Goal: Task Accomplishment & Management: Manage account settings

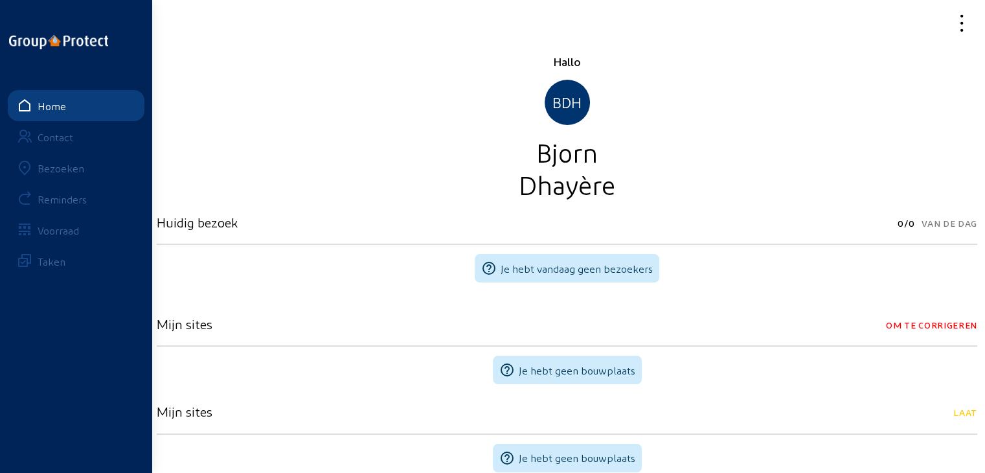
click at [75, 172] on div "Bezoeken" at bounding box center [61, 168] width 47 height 12
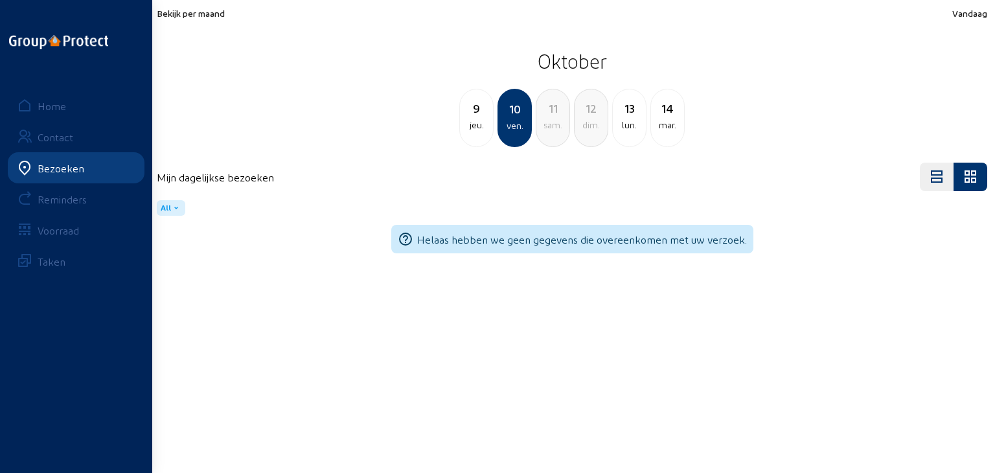
click at [175, 16] on span "Bekijk per maand" at bounding box center [191, 13] width 68 height 11
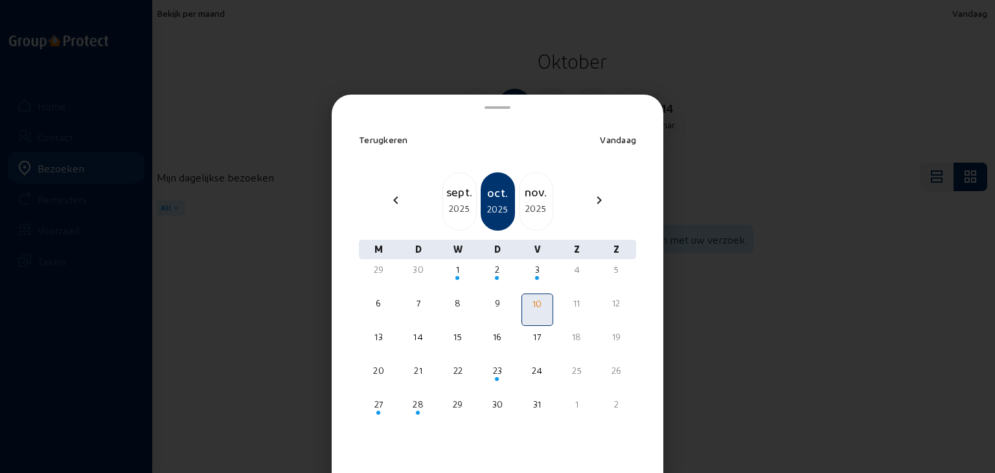
click at [443, 201] on div "2025" at bounding box center [459, 209] width 33 height 16
click at [379, 341] on div "15" at bounding box center [378, 336] width 29 height 13
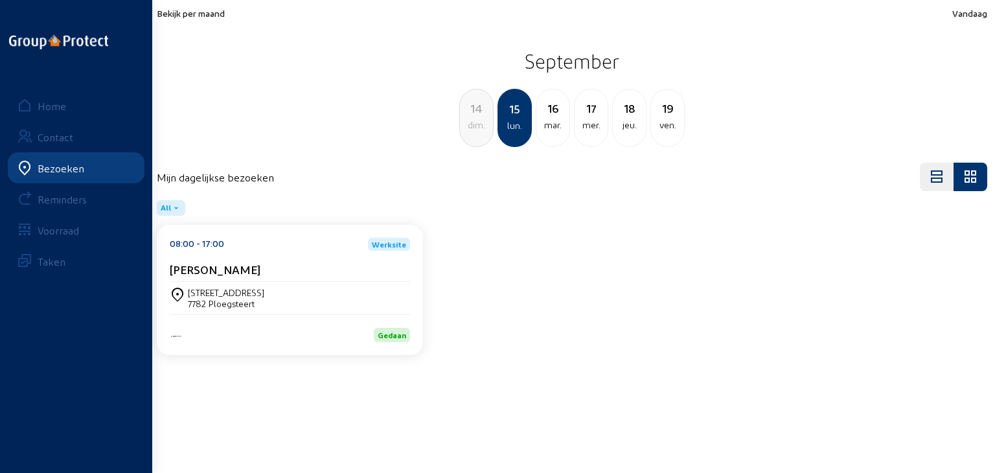
drag, startPoint x: 321, startPoint y: 321, endPoint x: 318, endPoint y: 295, distance: 26.7
click at [318, 295] on div "[STREET_ADDRESS]" at bounding box center [290, 298] width 240 height 22
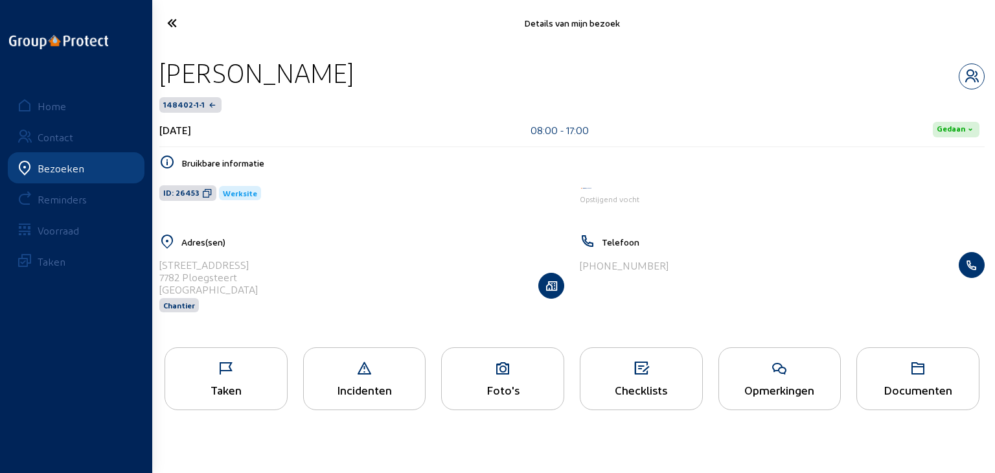
click at [263, 383] on div "Taken" at bounding box center [226, 390] width 122 height 14
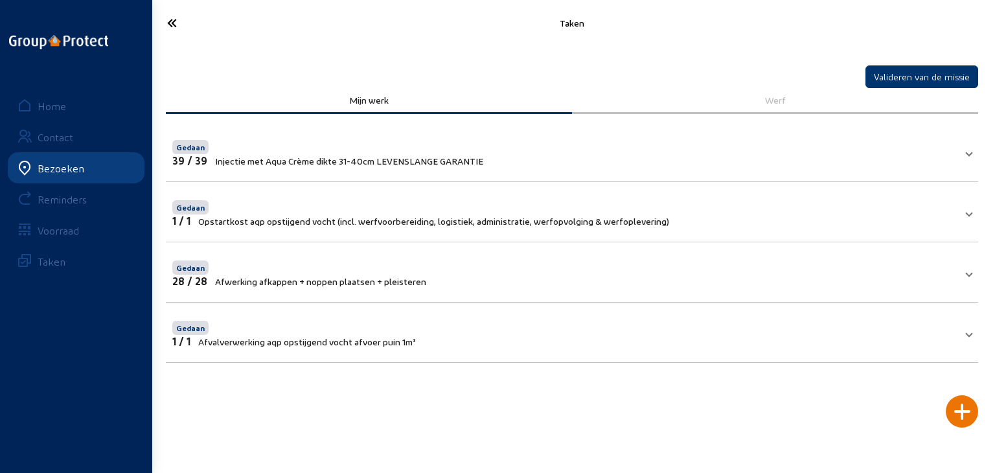
click at [285, 161] on span "Injectie met Aqua Crème dikte 31-40cm LEVENSLANGE GARANTIE" at bounding box center [349, 160] width 268 height 11
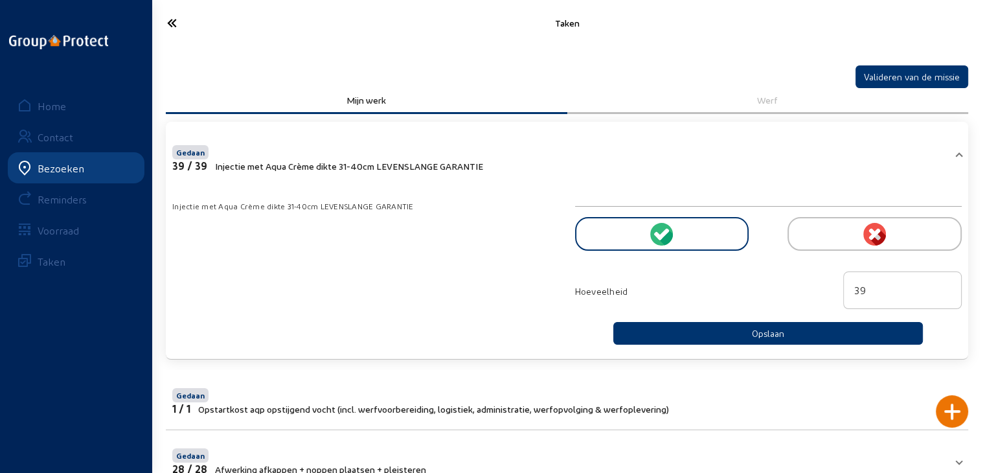
click at [607, 234] on div at bounding box center [662, 234] width 174 height 34
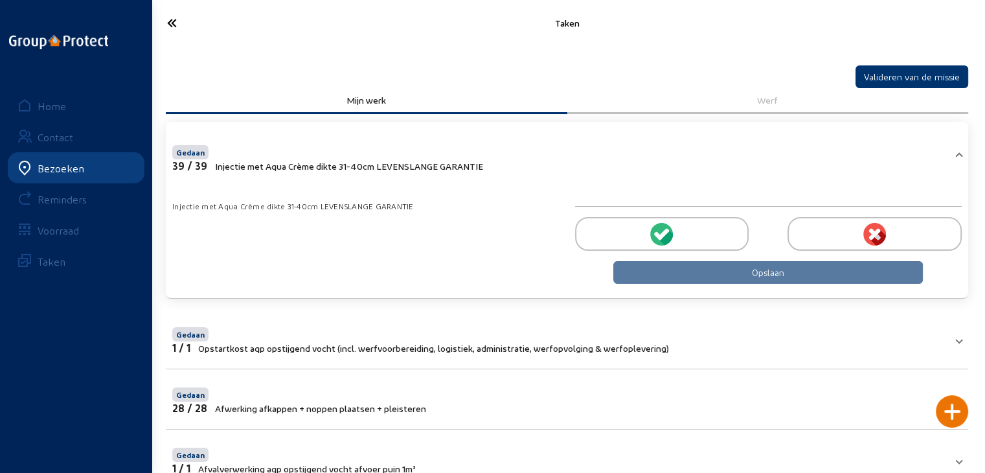
click at [688, 267] on cam-button "Opslaan" at bounding box center [768, 272] width 310 height 23
click at [658, 218] on div at bounding box center [662, 234] width 174 height 34
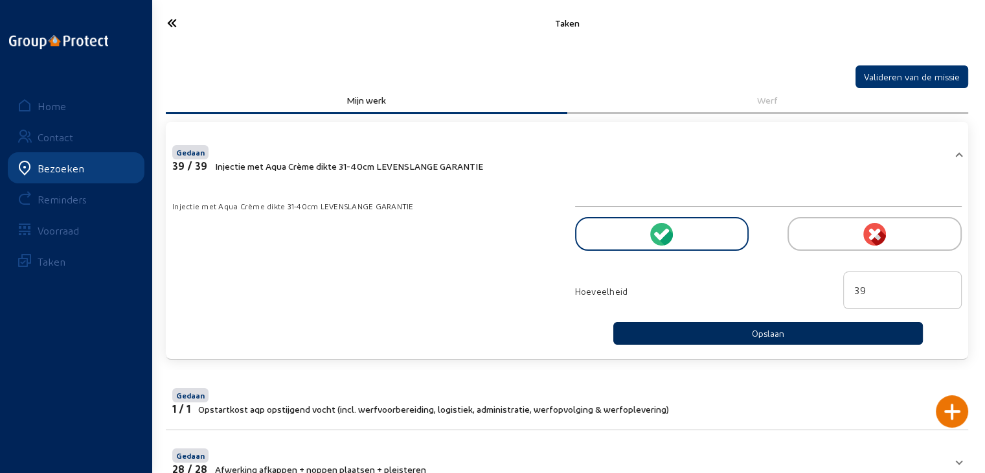
click at [707, 339] on button "Opslaan" at bounding box center [768, 333] width 310 height 23
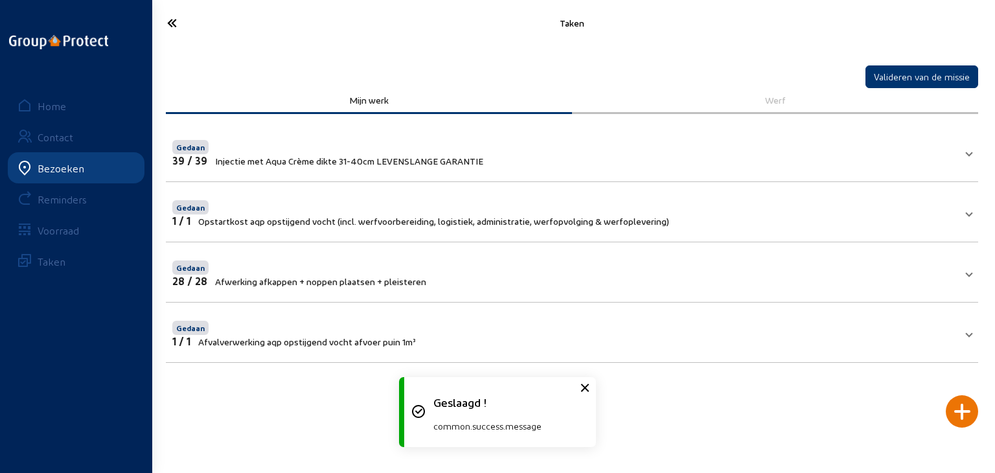
click at [289, 221] on span "Opstartkost aqp opstijgend vocht (incl. werfvoorbereiding, logistiek, administr…" at bounding box center [433, 221] width 471 height 11
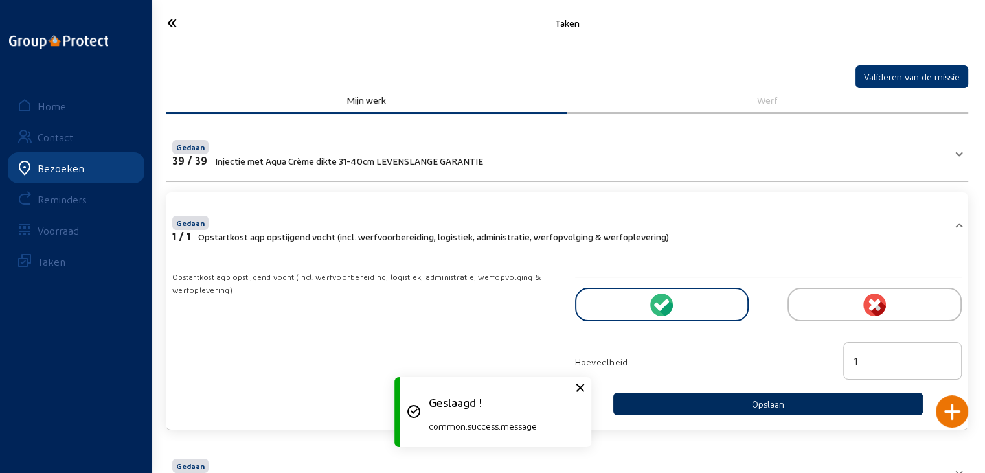
click at [714, 400] on button "Opslaan" at bounding box center [768, 403] width 310 height 23
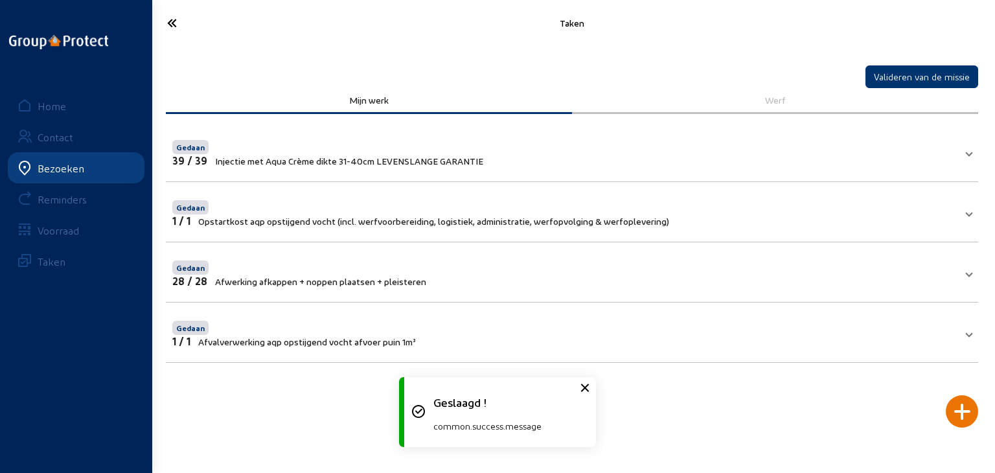
click at [363, 283] on span "Afwerking afkappen + noppen plaatsen + pleisteren" at bounding box center [320, 281] width 211 height 11
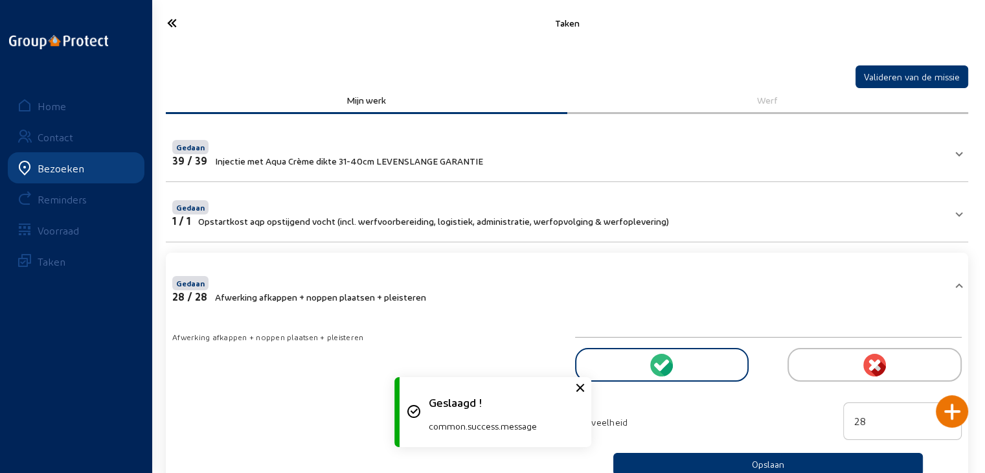
click at [675, 363] on div at bounding box center [662, 365] width 174 height 34
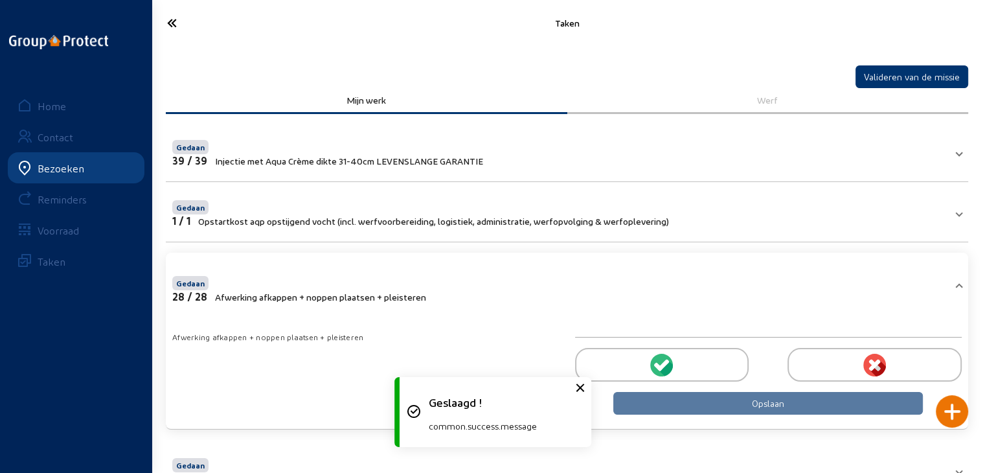
drag, startPoint x: 674, startPoint y: 359, endPoint x: 676, endPoint y: 368, distance: 9.9
click at [673, 358] on div at bounding box center [662, 365] width 174 height 34
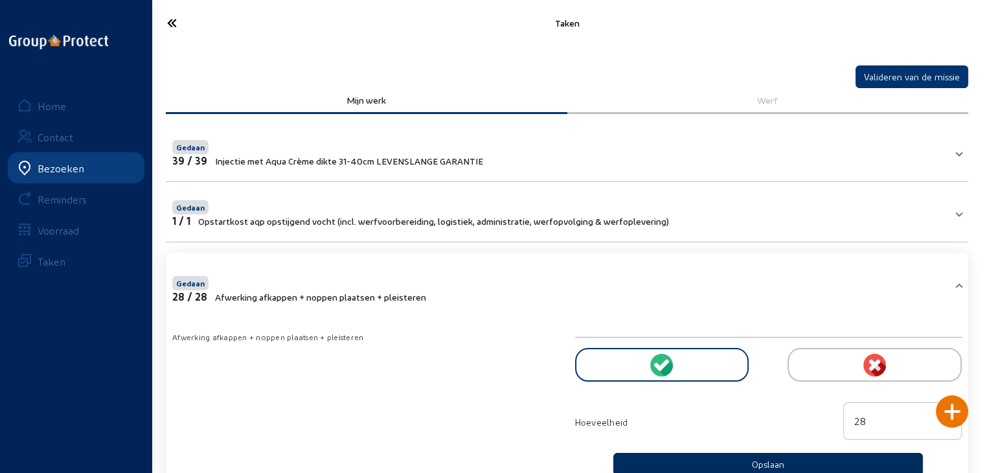
click at [726, 457] on button "Opslaan" at bounding box center [768, 464] width 310 height 23
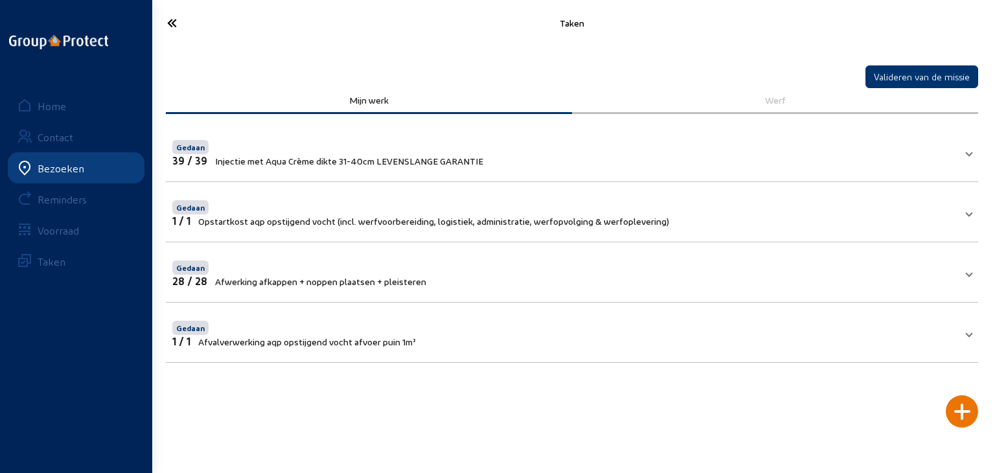
click at [172, 26] on icon at bounding box center [220, 23] width 118 height 23
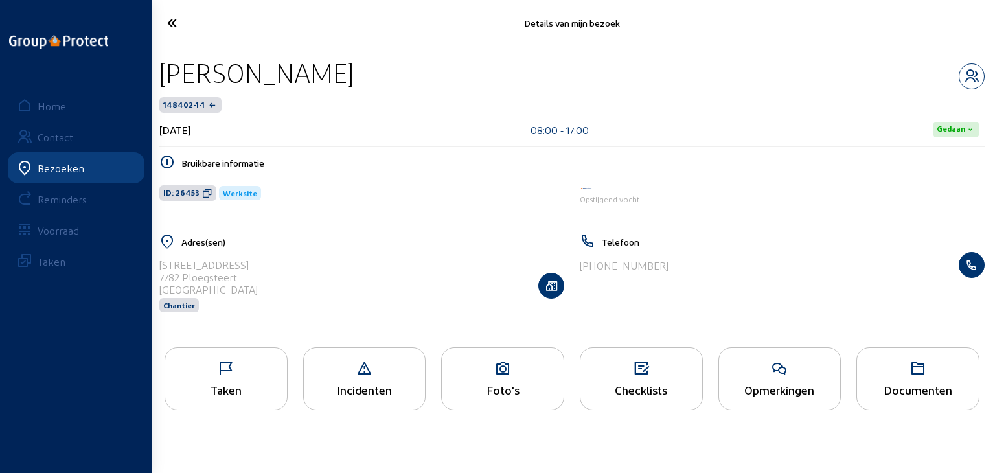
click at [65, 169] on div "Bezoeken" at bounding box center [61, 168] width 47 height 12
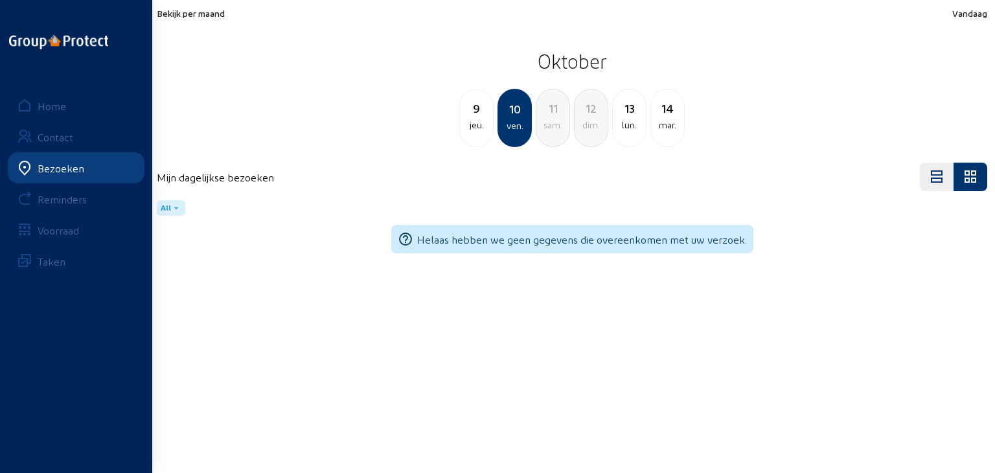
click at [205, 13] on span "Bekijk per maand" at bounding box center [191, 13] width 68 height 11
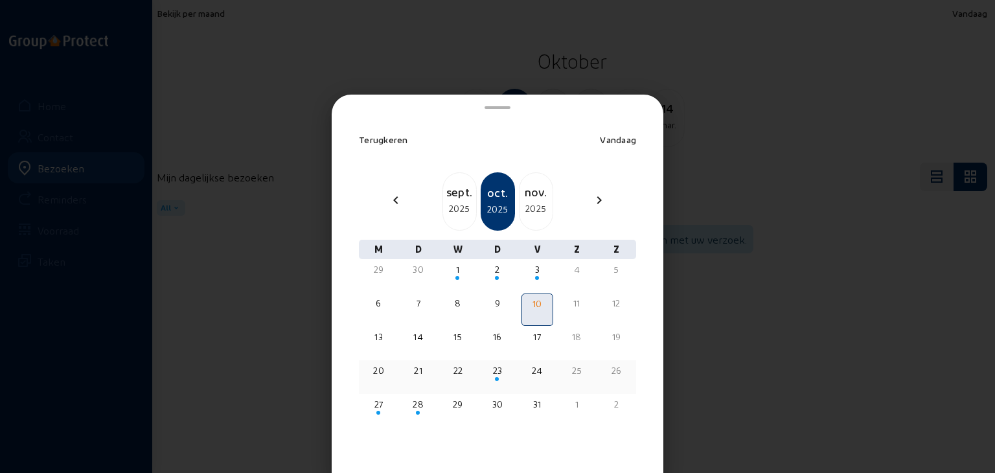
click at [379, 367] on div "20" at bounding box center [378, 370] width 29 height 13
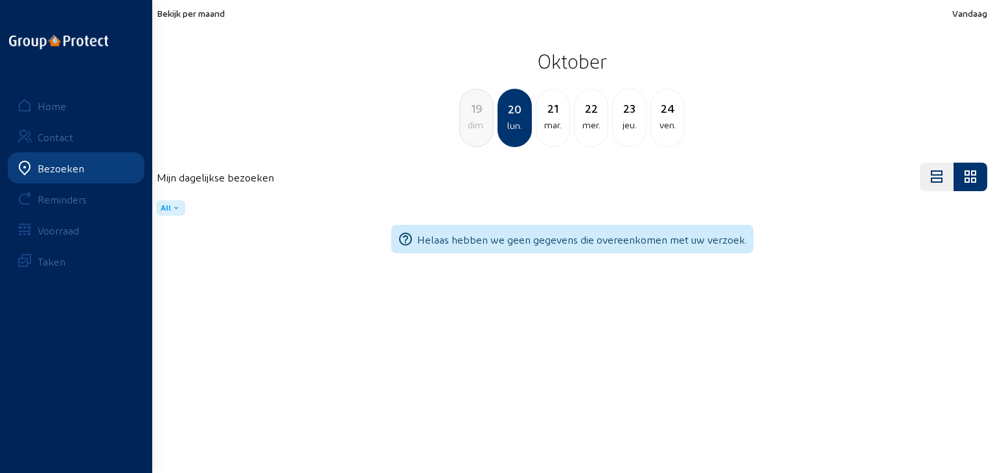
click at [555, 130] on div "mar." at bounding box center [552, 125] width 33 height 16
click at [541, 129] on div "mer." at bounding box center [552, 125] width 33 height 16
click at [544, 130] on div "jeu." at bounding box center [552, 125] width 33 height 16
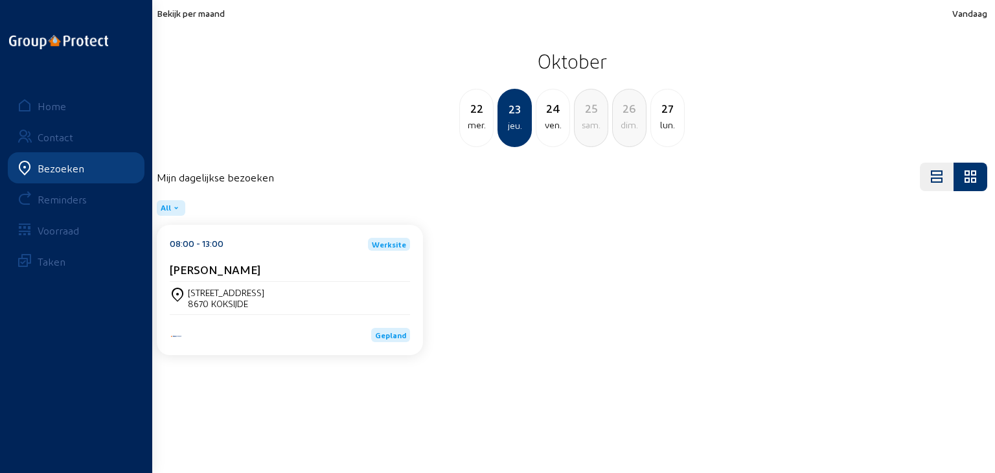
click at [231, 282] on div "[STREET_ADDRESS]" at bounding box center [290, 298] width 240 height 32
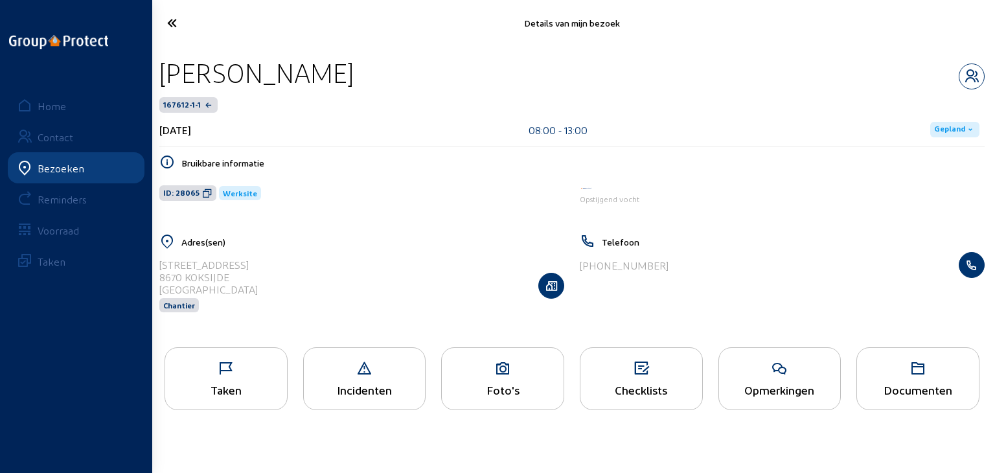
click at [479, 377] on div "Foto's" at bounding box center [502, 378] width 123 height 63
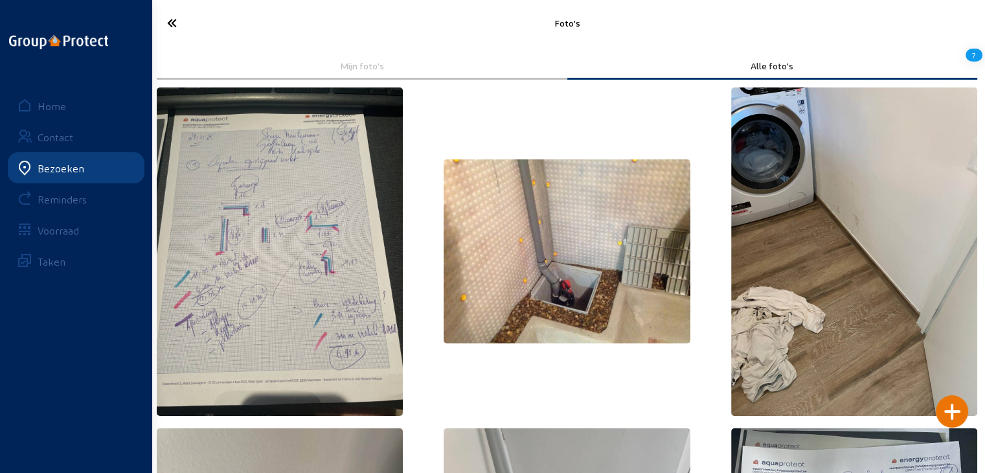
click at [282, 257] on img at bounding box center [280, 251] width 246 height 328
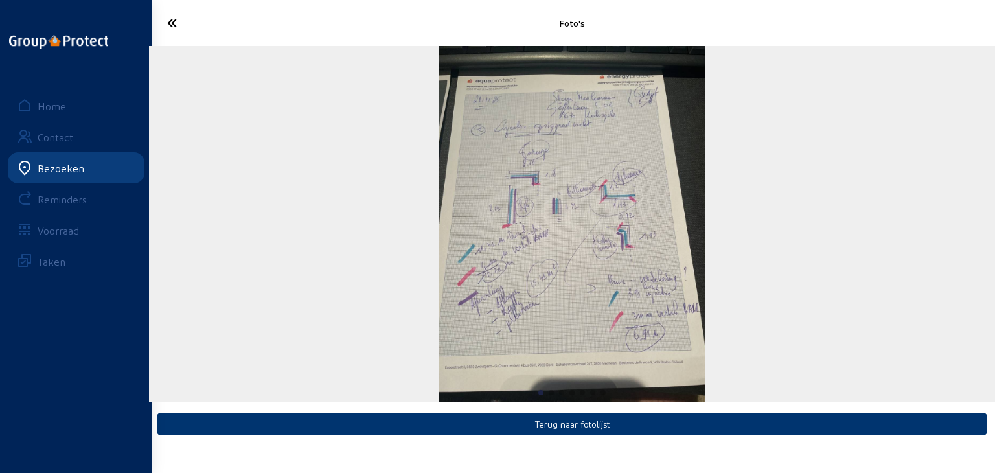
click at [176, 17] on icon at bounding box center [220, 23] width 118 height 23
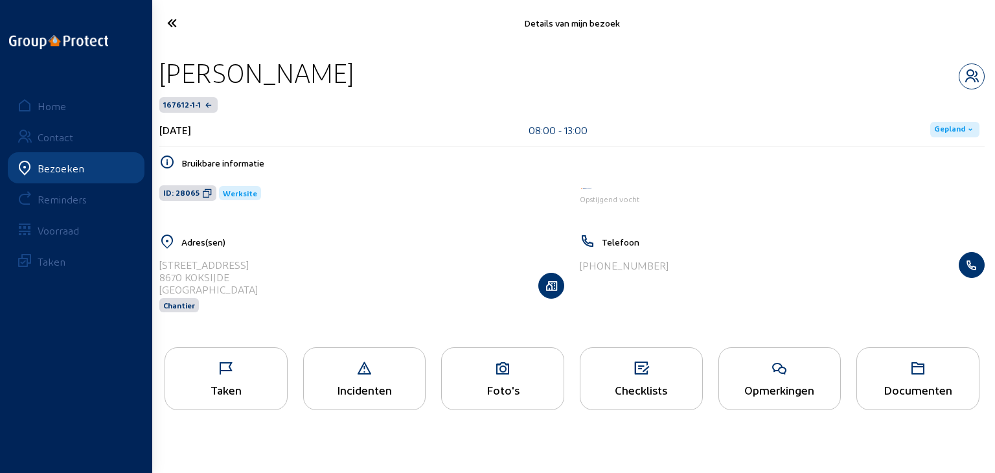
click at [220, 383] on div "Taken" at bounding box center [226, 390] width 122 height 14
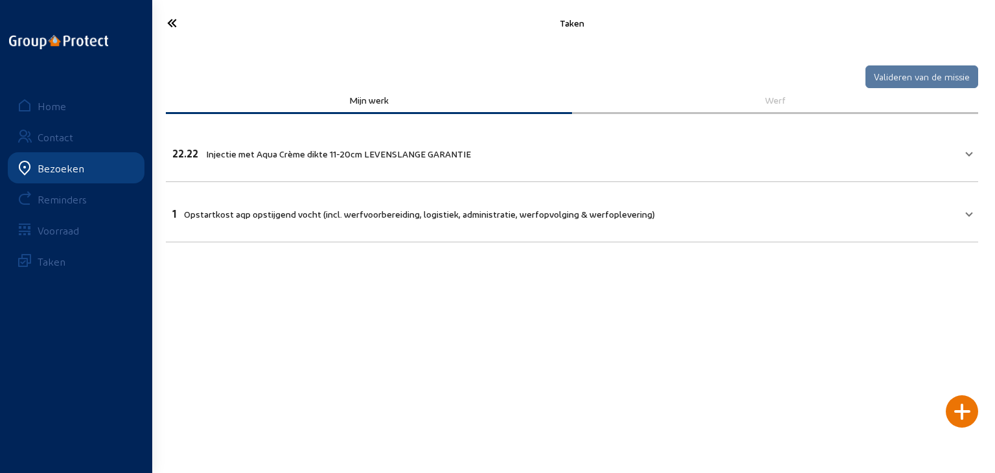
click at [168, 23] on icon at bounding box center [220, 23] width 118 height 23
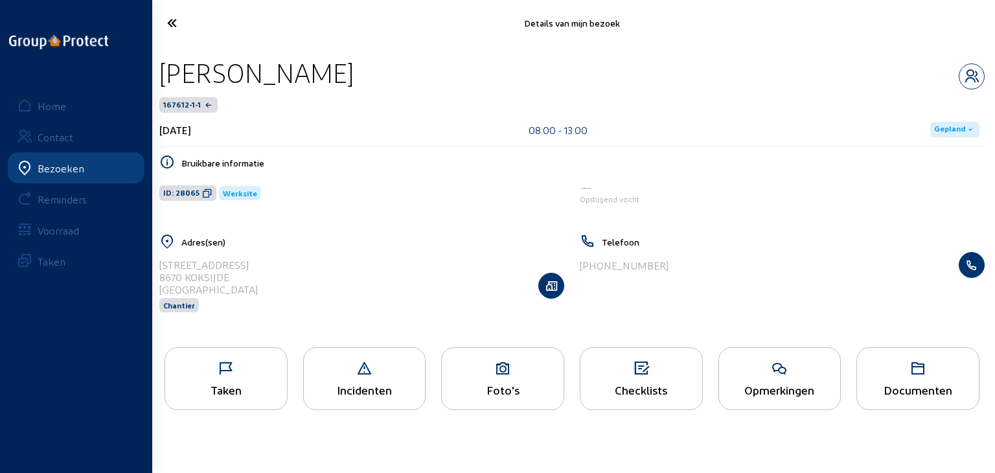
click at [507, 381] on div "Foto's" at bounding box center [502, 378] width 123 height 63
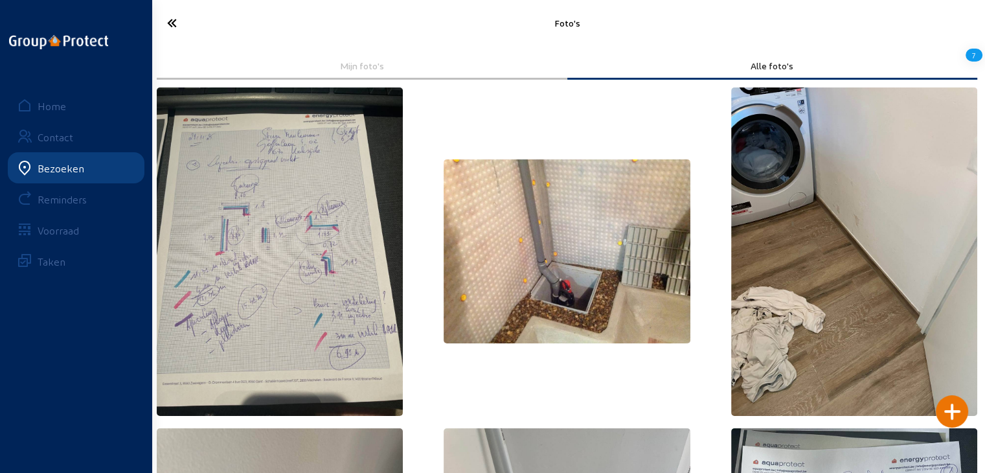
click at [174, 21] on icon at bounding box center [219, 23] width 116 height 23
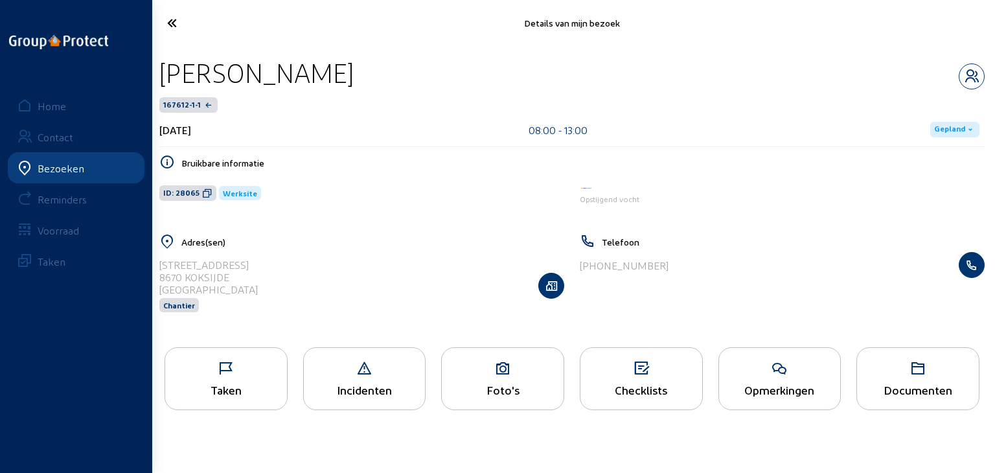
click at [238, 368] on icon at bounding box center [226, 369] width 122 height 16
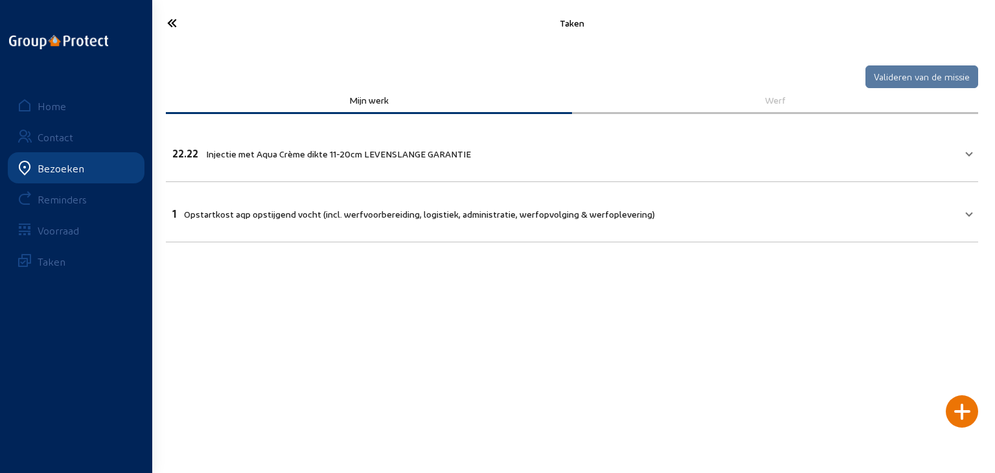
click at [171, 14] on icon at bounding box center [220, 23] width 118 height 23
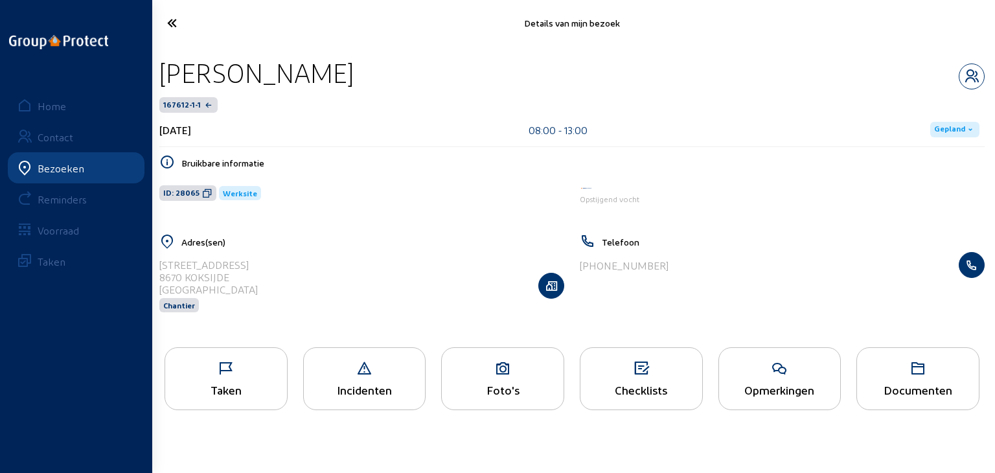
click at [617, 394] on div "Checklists" at bounding box center [641, 390] width 122 height 14
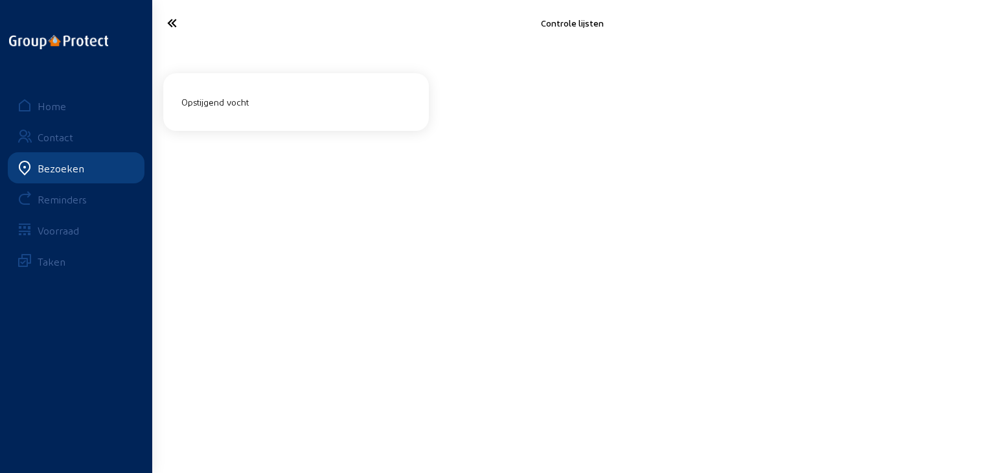
click at [197, 112] on div "Opstijgend vocht" at bounding box center [296, 102] width 240 height 32
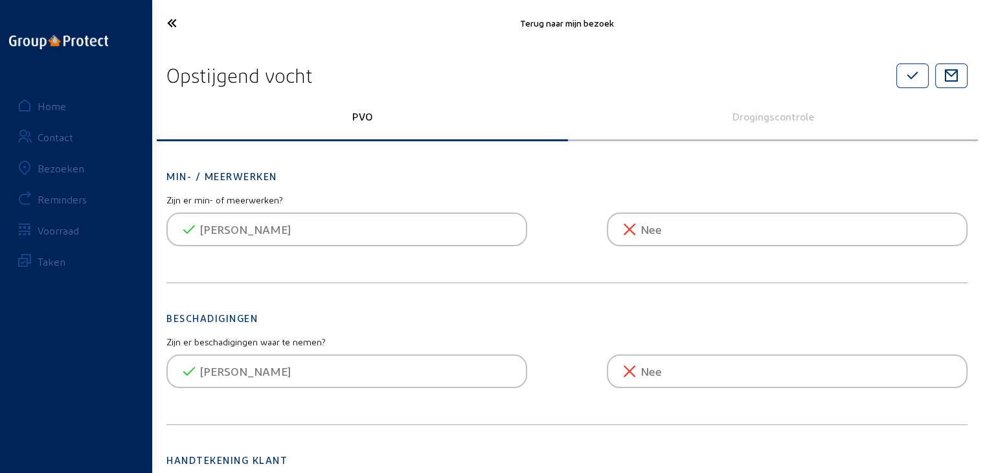
click at [168, 19] on icon at bounding box center [219, 23] width 116 height 23
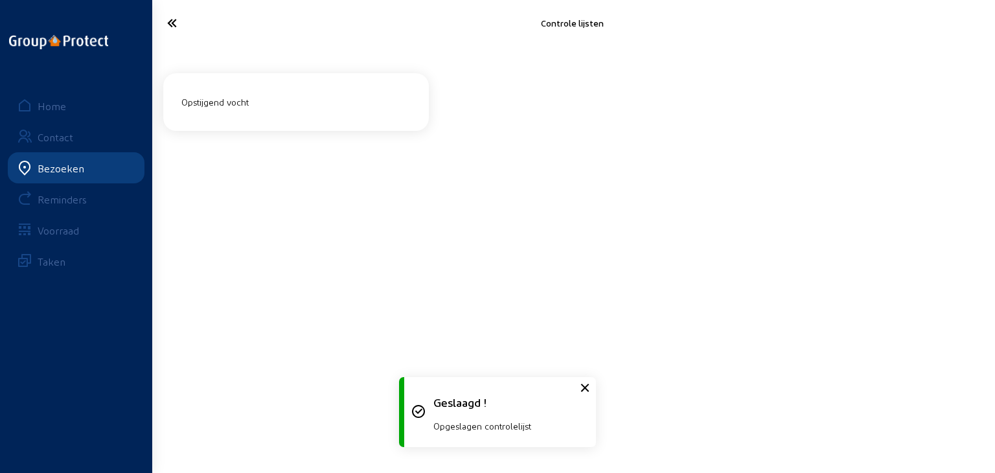
click at [165, 28] on icon at bounding box center [220, 23] width 118 height 23
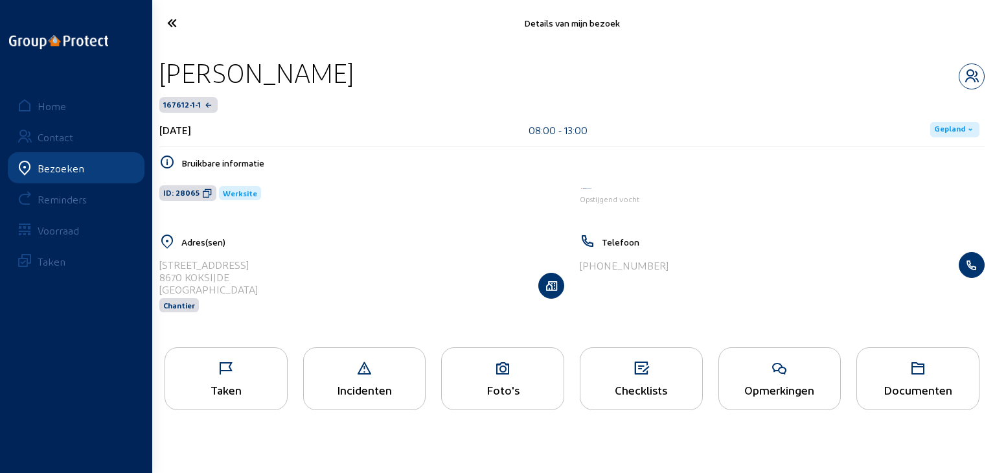
drag, startPoint x: 161, startPoint y: 73, endPoint x: 431, endPoint y: 319, distance: 364.9
click at [431, 319] on cam-empty "[PERSON_NAME] 167612-1-1 [DATE] 08:00 - 13:00 Gepland Bruikbare informatie ID: …" at bounding box center [571, 192] width 825 height 273
drag, startPoint x: 392, startPoint y: 259, endPoint x: 357, endPoint y: 241, distance: 39.4
drag, startPoint x: 357, startPoint y: 241, endPoint x: 300, endPoint y: 206, distance: 67.4
copy cam-empty "[PERSON_NAME] 167612-1-1 [DATE] 08:00 - 13:00 Gepland Bruikbare informatie ID: …"
